Goal: Find specific page/section: Find specific page/section

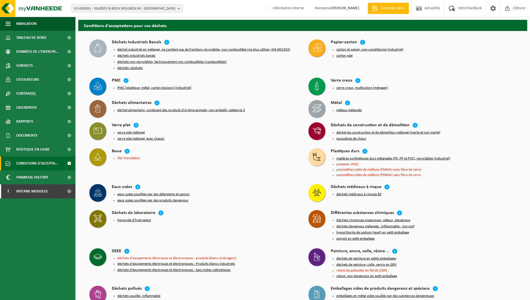
click at [177, 11] on button "01-000001 - VILLEROY & BOCH WELLNESS NV - ROESELARE" at bounding box center [127, 8] width 112 height 8
click at [122, 18] on input "text" at bounding box center [127, 17] width 109 height 7
paste input "10-989272"
type input "10-989272"
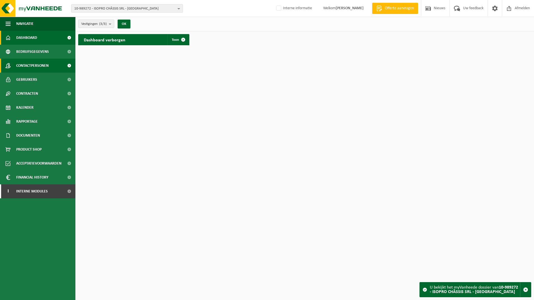
click at [31, 63] on span "Contactpersonen" at bounding box center [32, 66] width 32 height 14
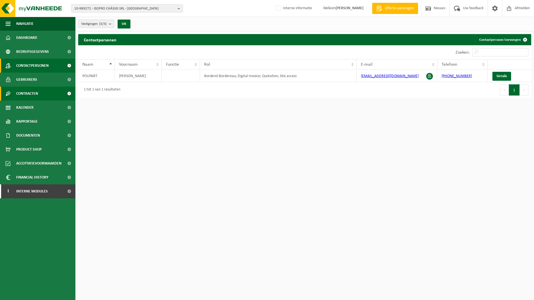
click at [30, 94] on span "Contracten" at bounding box center [27, 94] width 22 height 14
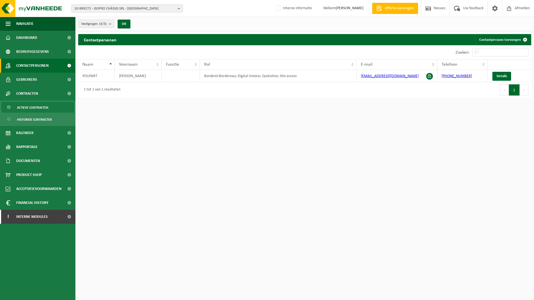
click at [32, 110] on span "Actieve contracten" at bounding box center [32, 107] width 31 height 11
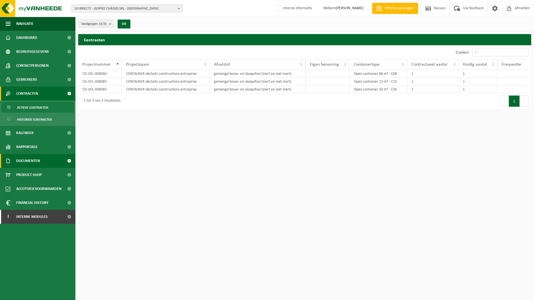
click at [34, 159] on span "Documenten" at bounding box center [28, 161] width 24 height 14
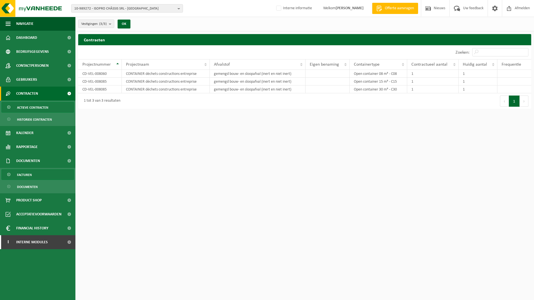
click at [28, 175] on span "Facturen" at bounding box center [24, 175] width 15 height 11
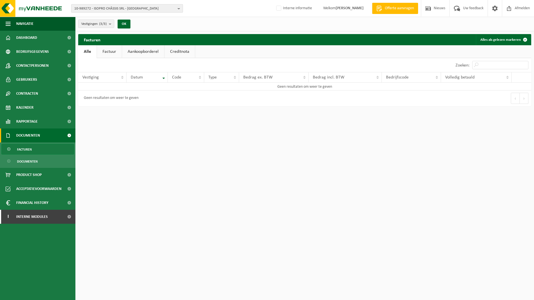
click at [179, 10] on b "button" at bounding box center [180, 8] width 5 height 8
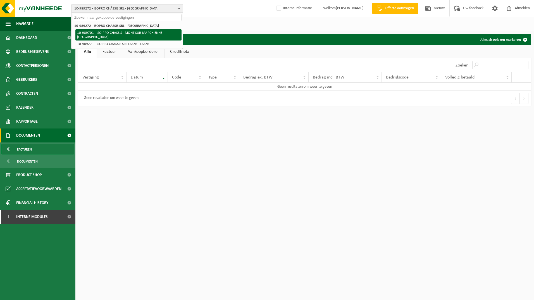
click at [121, 32] on li "10-989701 - ISO PRO CHASSIS - MONT-SUR-MARCHIENNE - [GEOGRAPHIC_DATA]" at bounding box center [128, 34] width 106 height 11
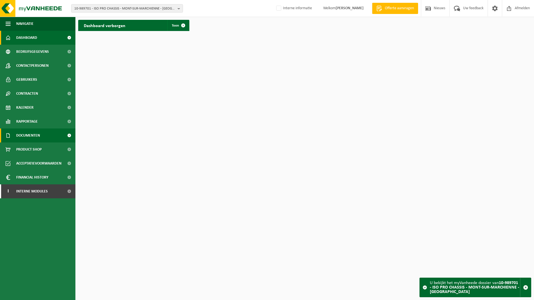
click at [32, 135] on span "Documenten" at bounding box center [28, 135] width 24 height 14
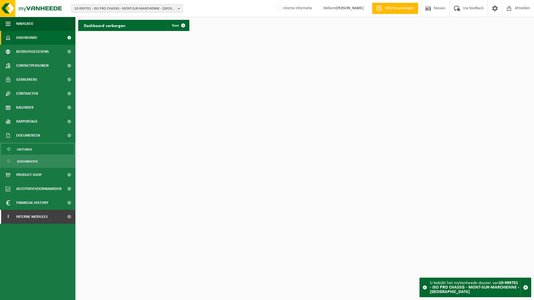
click at [28, 152] on span "Facturen" at bounding box center [24, 149] width 15 height 11
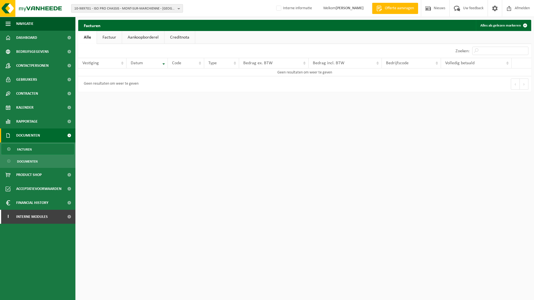
click at [178, 9] on b "button" at bounding box center [180, 8] width 5 height 8
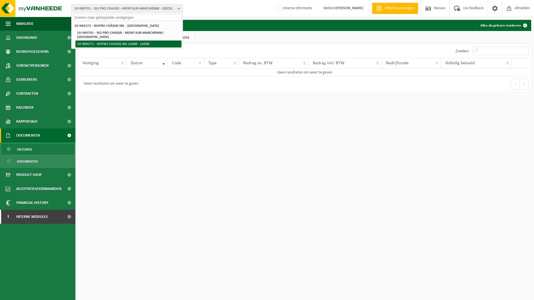
click at [139, 43] on li "10-989271 - ISOPRO CHASSIS SRL-LASNE - LASNE" at bounding box center [128, 44] width 106 height 7
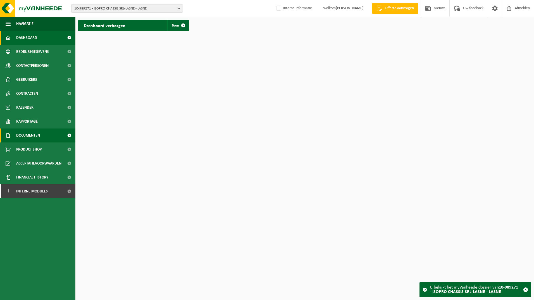
click at [53, 136] on link "Documenten" at bounding box center [37, 135] width 75 height 14
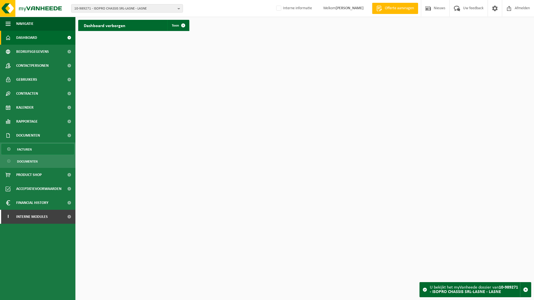
click at [39, 152] on link "Facturen" at bounding box center [37, 149] width 73 height 11
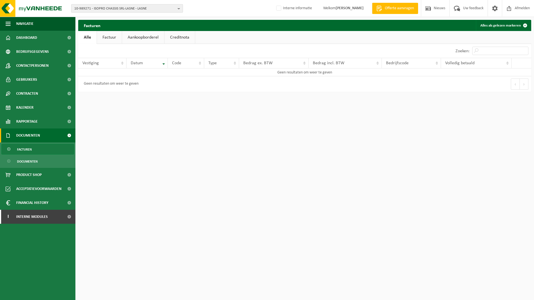
click at [177, 10] on button "10-989271 - ISOPRO CHASSIS SRL-LASNE - LASNE" at bounding box center [127, 8] width 112 height 8
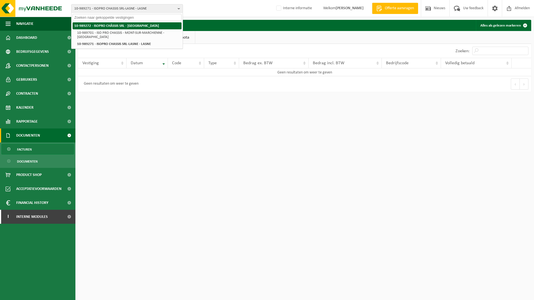
click at [113, 26] on strong "10-989272 - ISOPRO CHÂSSIS SRL - [GEOGRAPHIC_DATA]" at bounding box center [116, 26] width 85 height 4
